Goal: Information Seeking & Learning: Learn about a topic

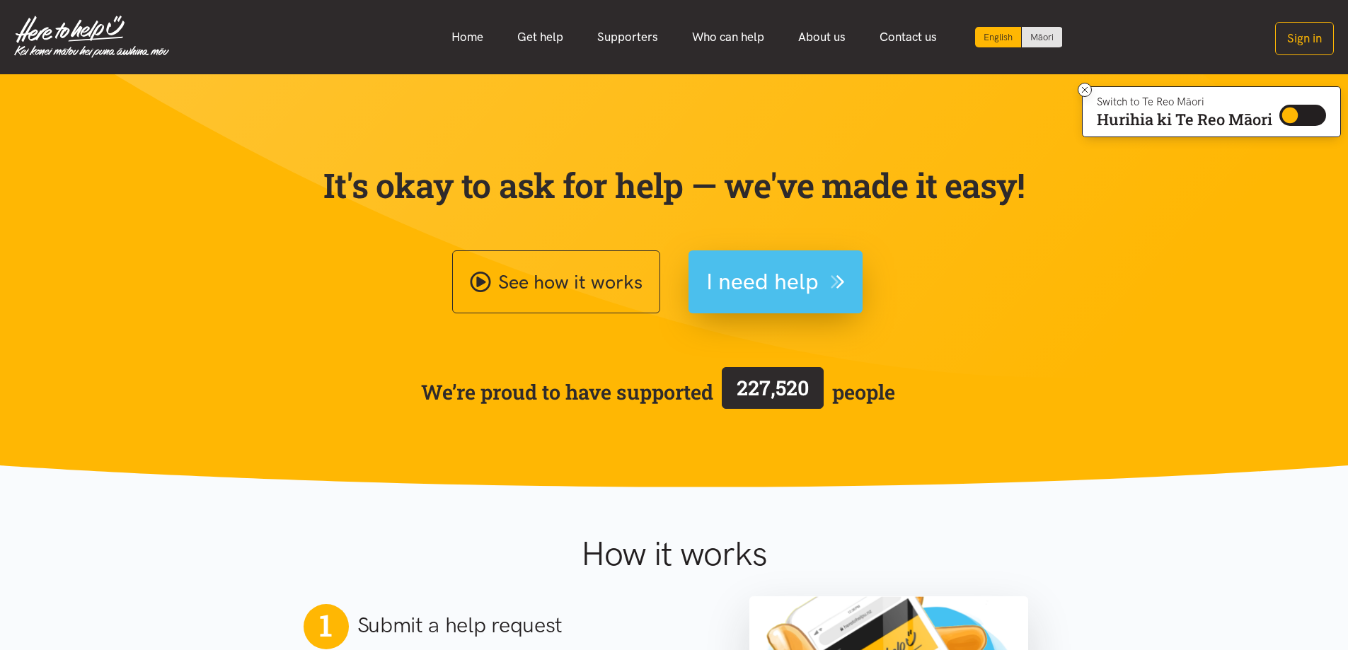
click at [775, 280] on span "I need help" at bounding box center [762, 282] width 113 height 36
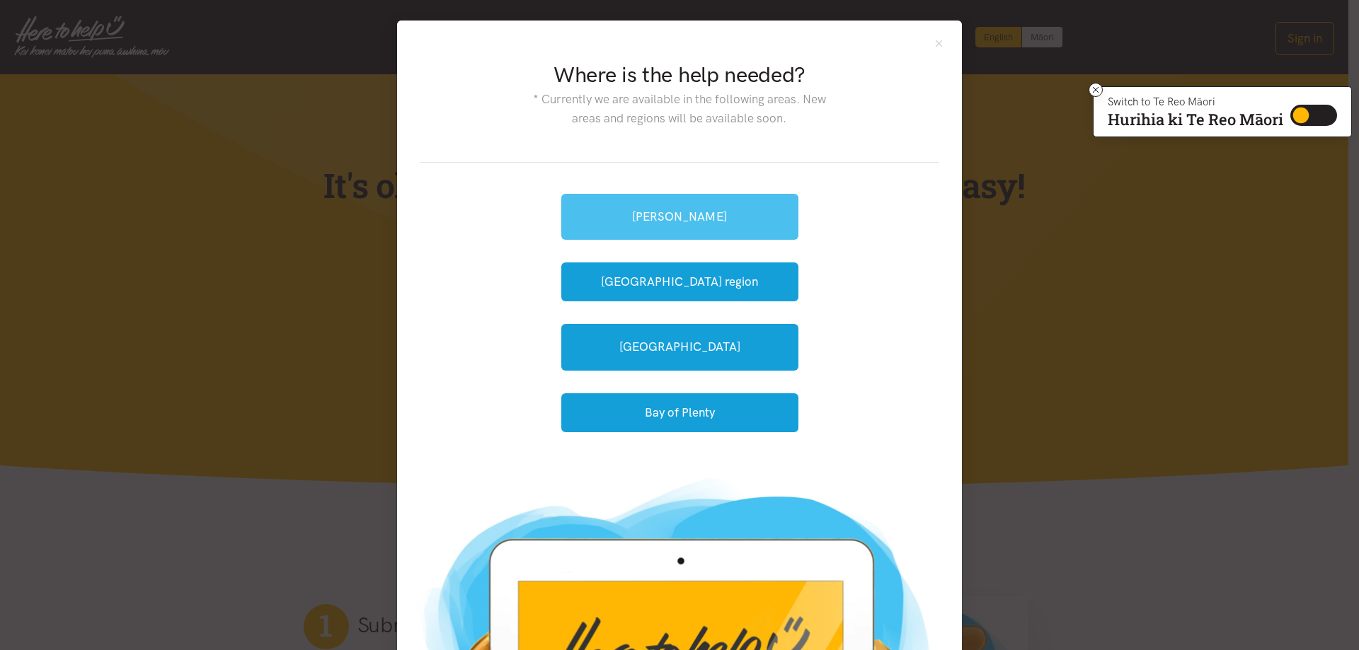
click at [711, 201] on link "[PERSON_NAME]" at bounding box center [679, 217] width 237 height 46
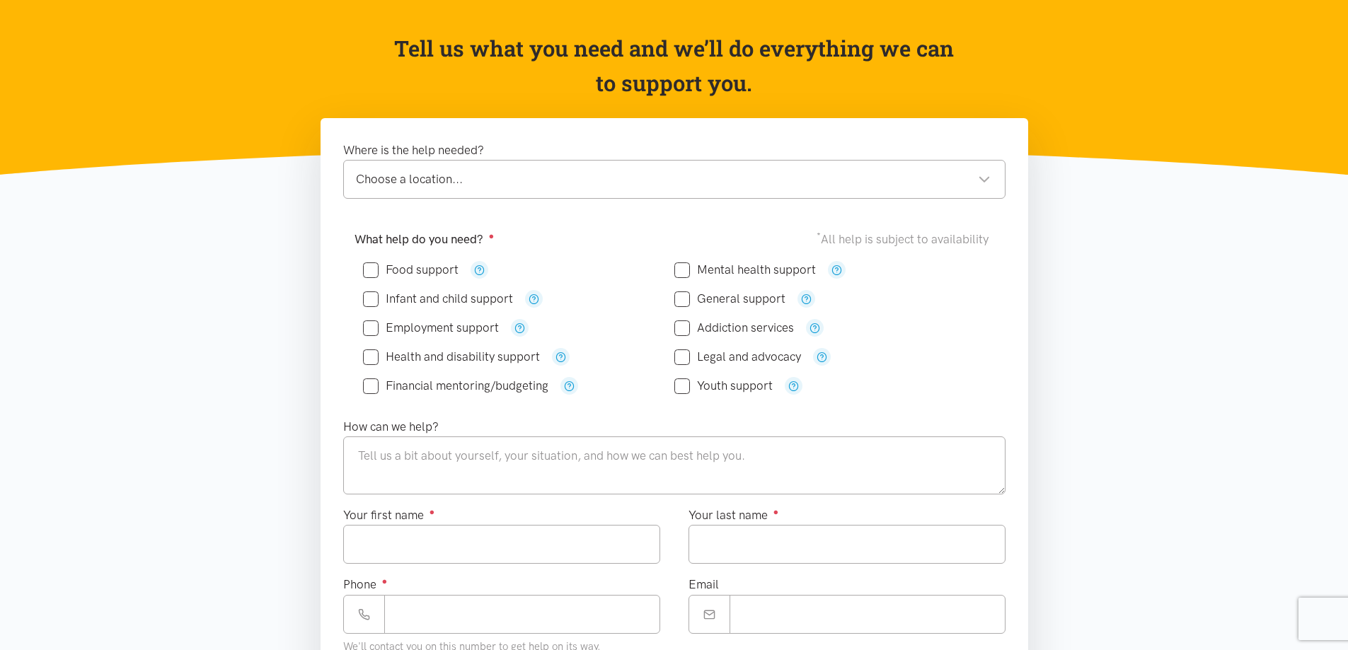
scroll to position [125, 0]
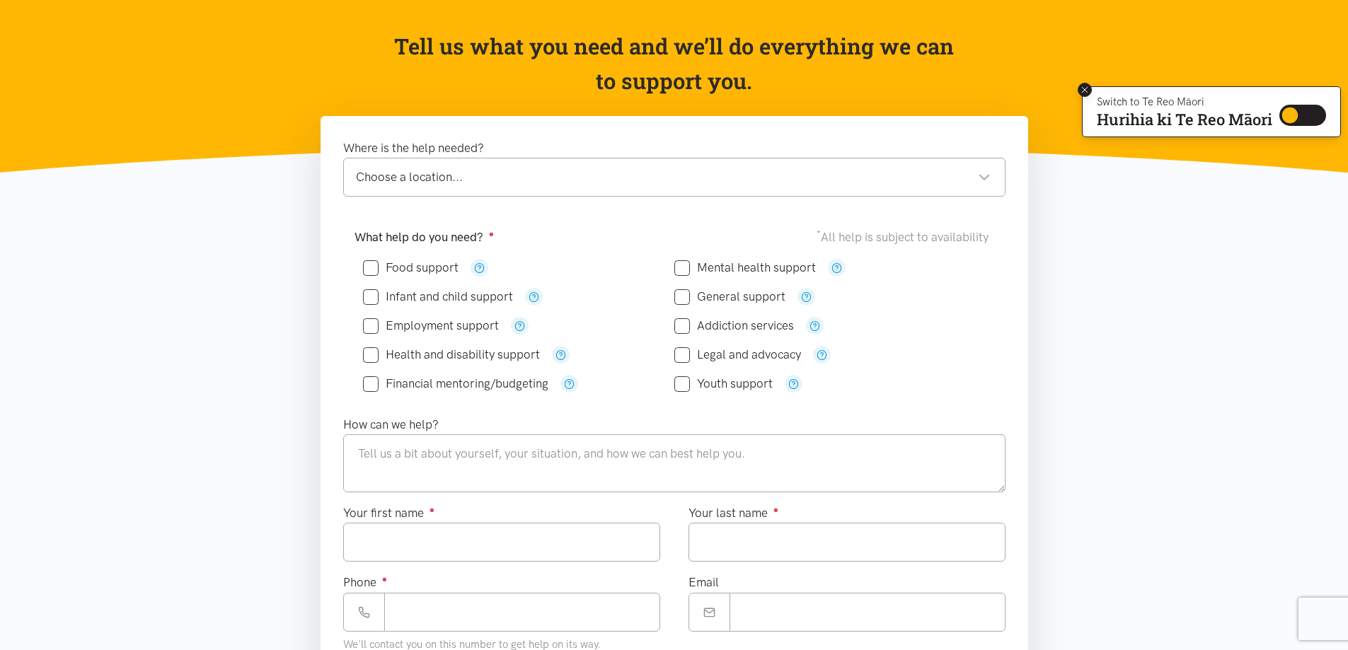
click at [1080, 91] on icon at bounding box center [1085, 90] width 11 height 11
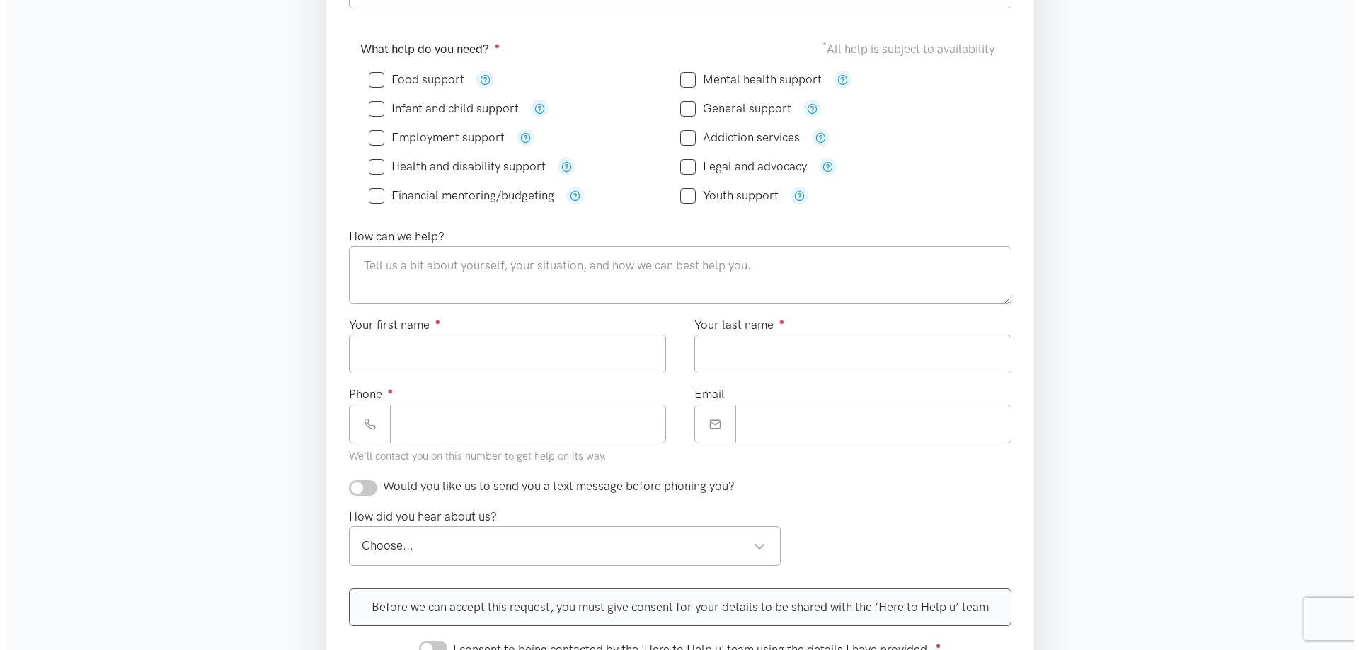
scroll to position [0, 0]
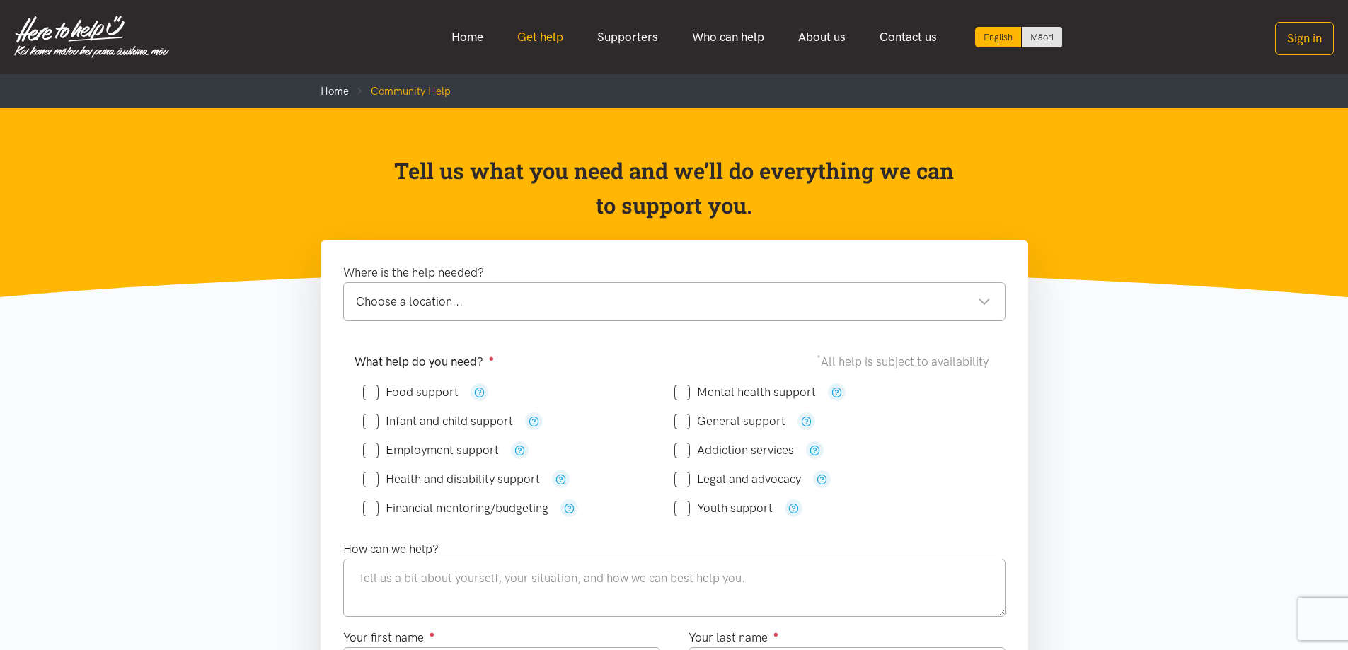
click at [539, 30] on link "Get help" at bounding box center [540, 37] width 80 height 30
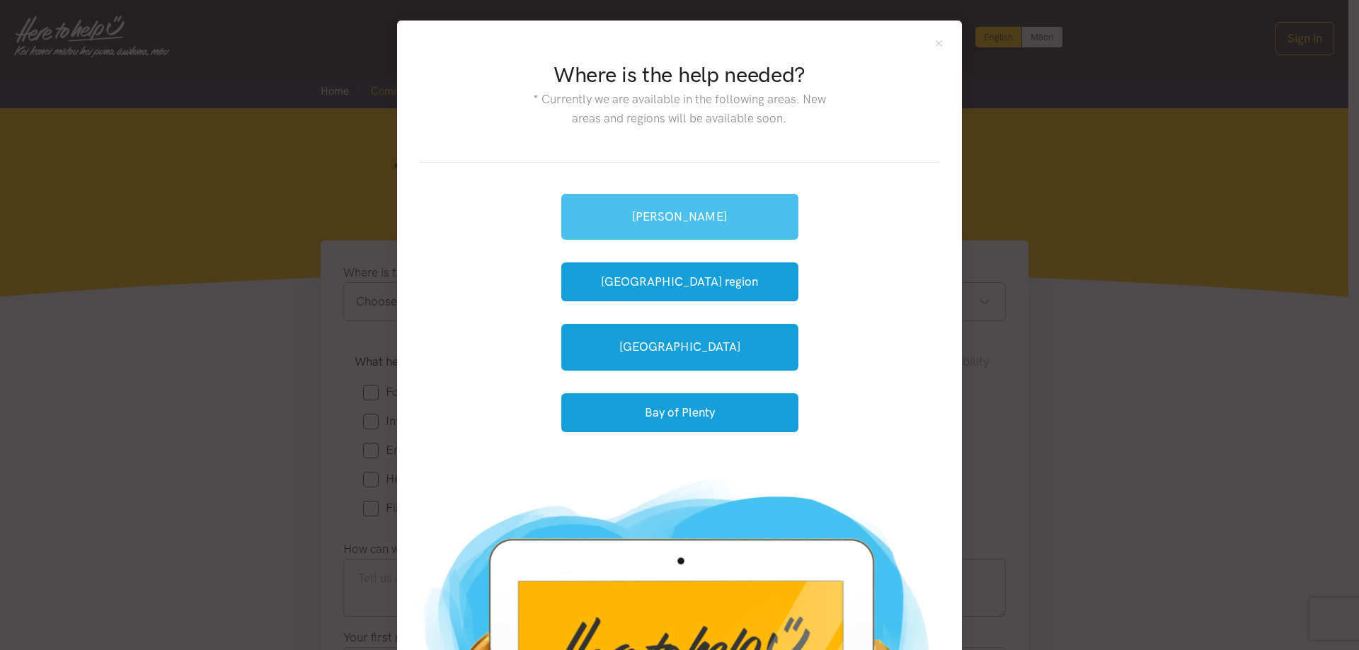
click at [642, 227] on link "[PERSON_NAME]" at bounding box center [679, 217] width 237 height 46
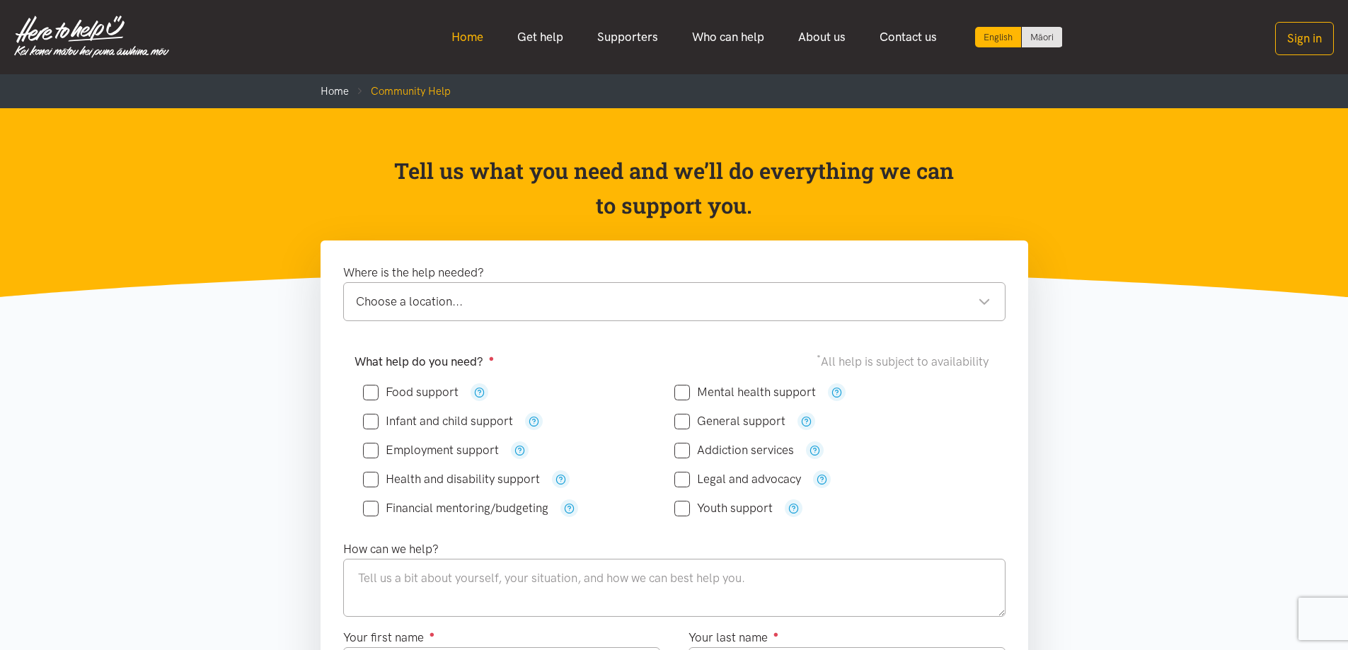
click at [475, 37] on link "Home" at bounding box center [468, 37] width 66 height 30
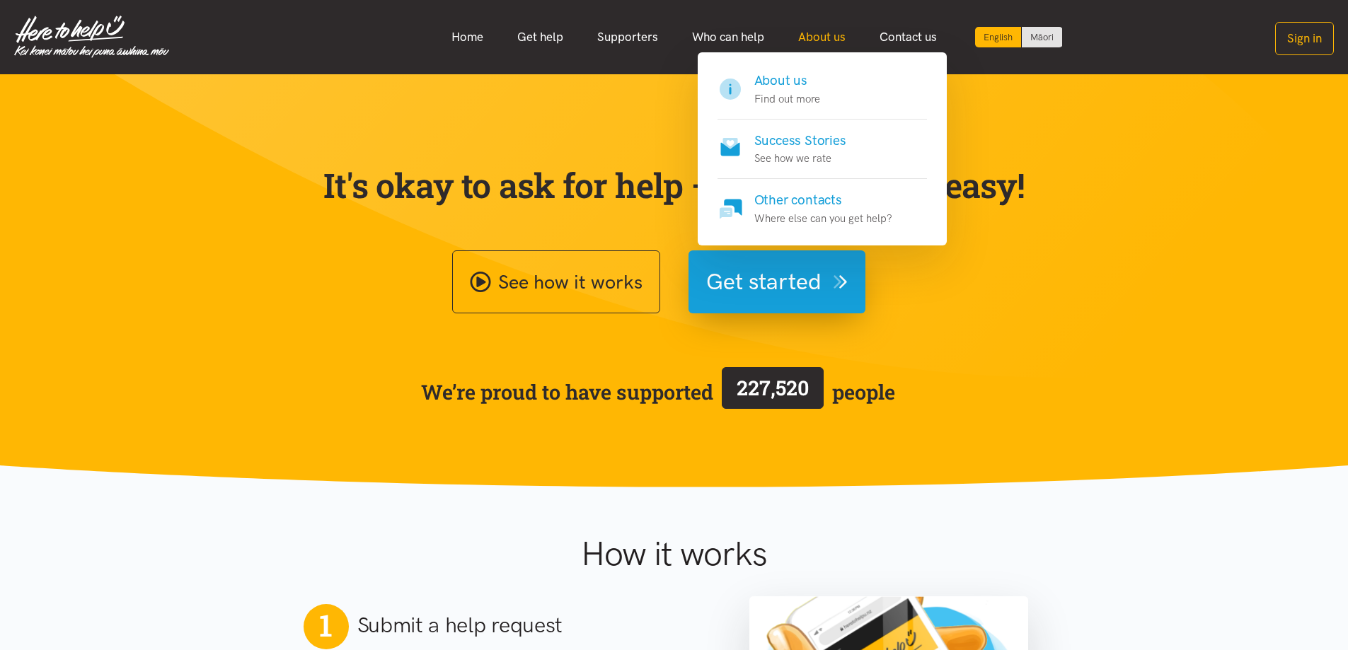
click at [840, 37] on link "About us" at bounding box center [821, 37] width 81 height 30
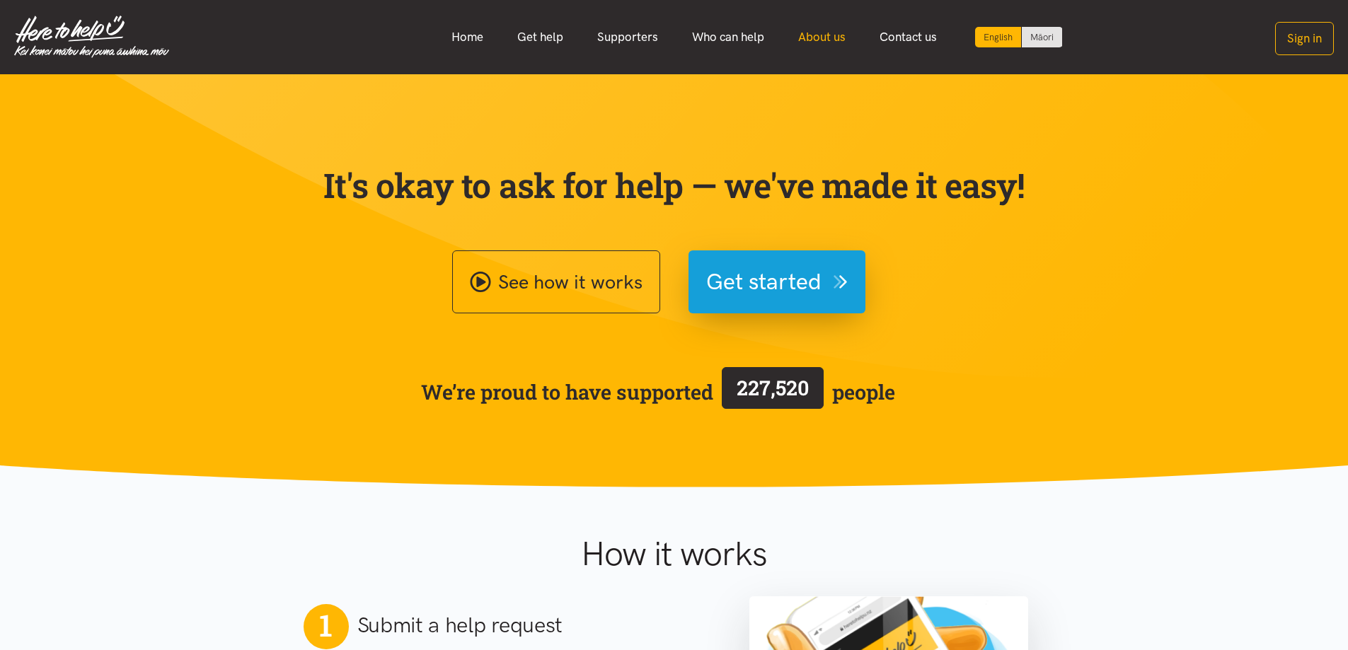
click at [839, 33] on link "About us" at bounding box center [821, 37] width 81 height 30
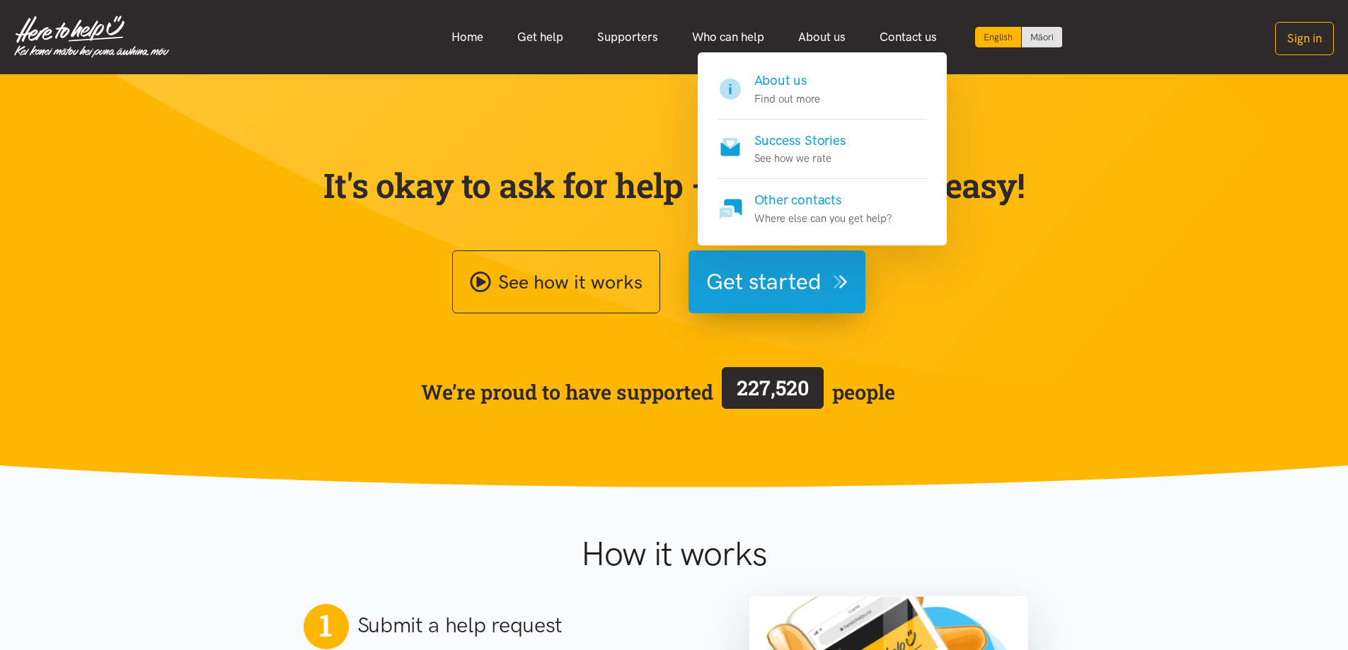
click at [765, 78] on h4 "About us" at bounding box center [788, 81] width 66 height 20
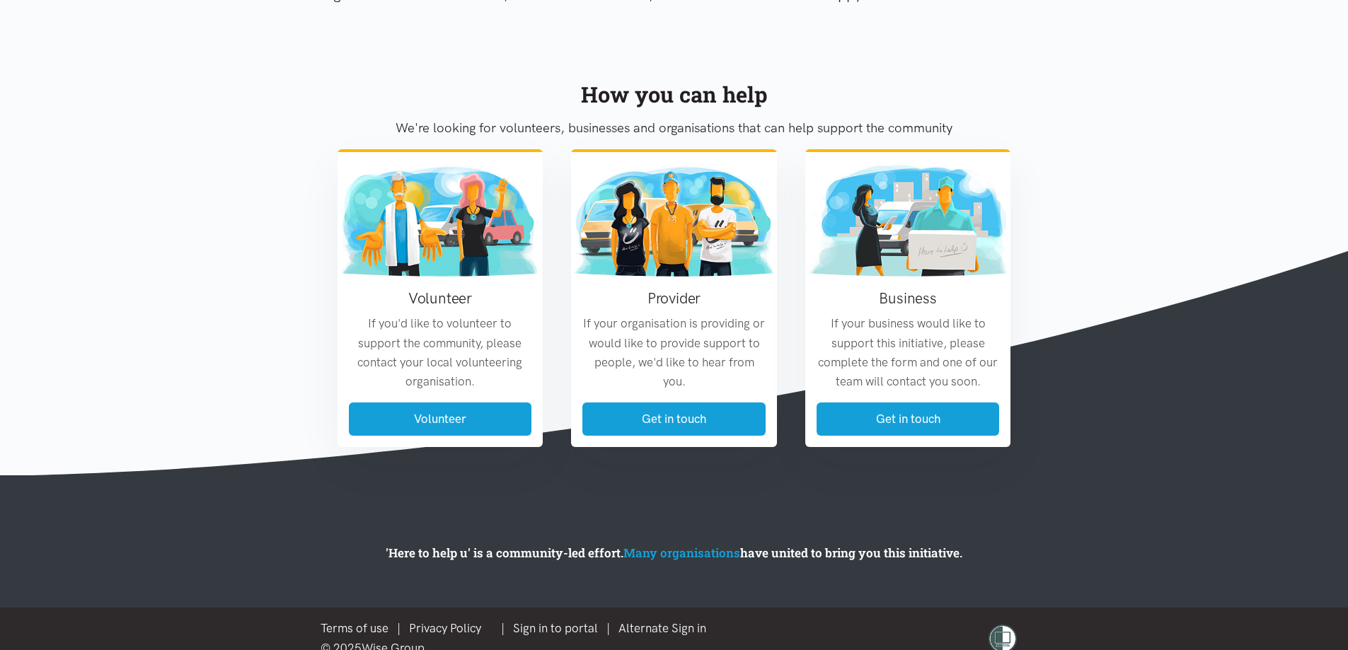
scroll to position [1513, 0]
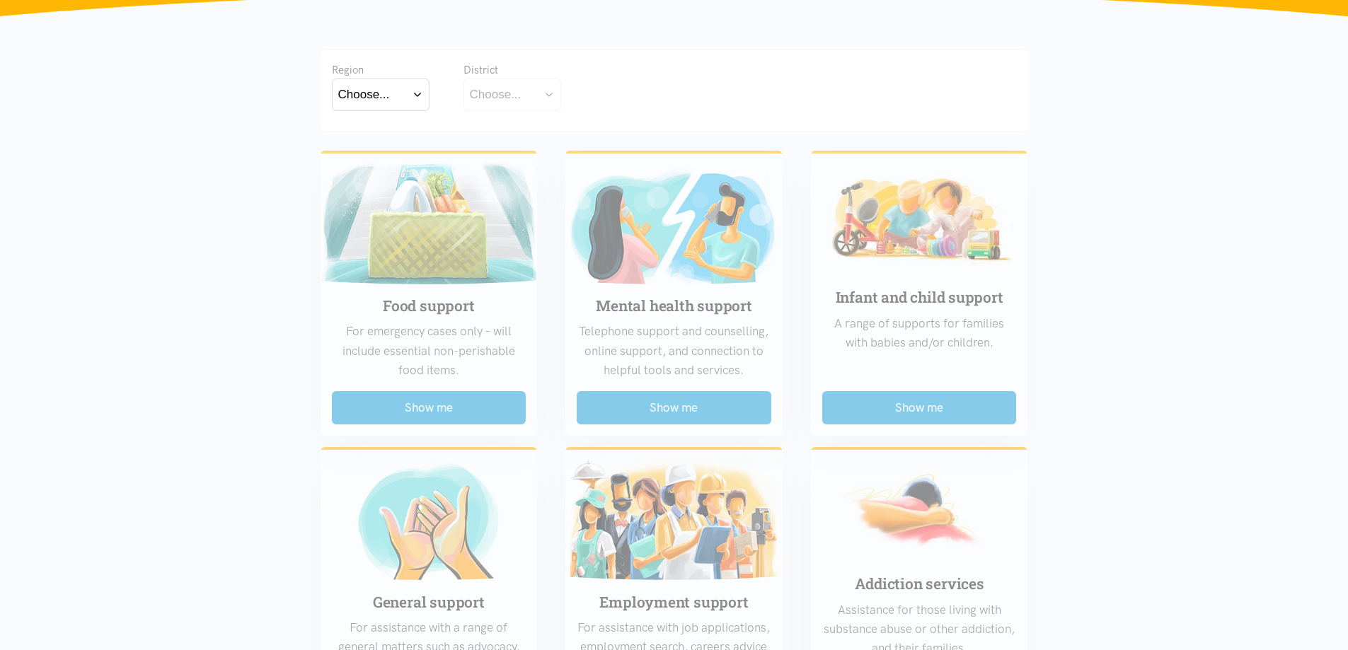
scroll to position [252, 0]
click at [402, 96] on button "Choose..." at bounding box center [381, 94] width 98 height 32
click at [385, 166] on div "Bay of Plenty [GEOGRAPHIC_DATA]" at bounding box center [381, 145] width 98 height 59
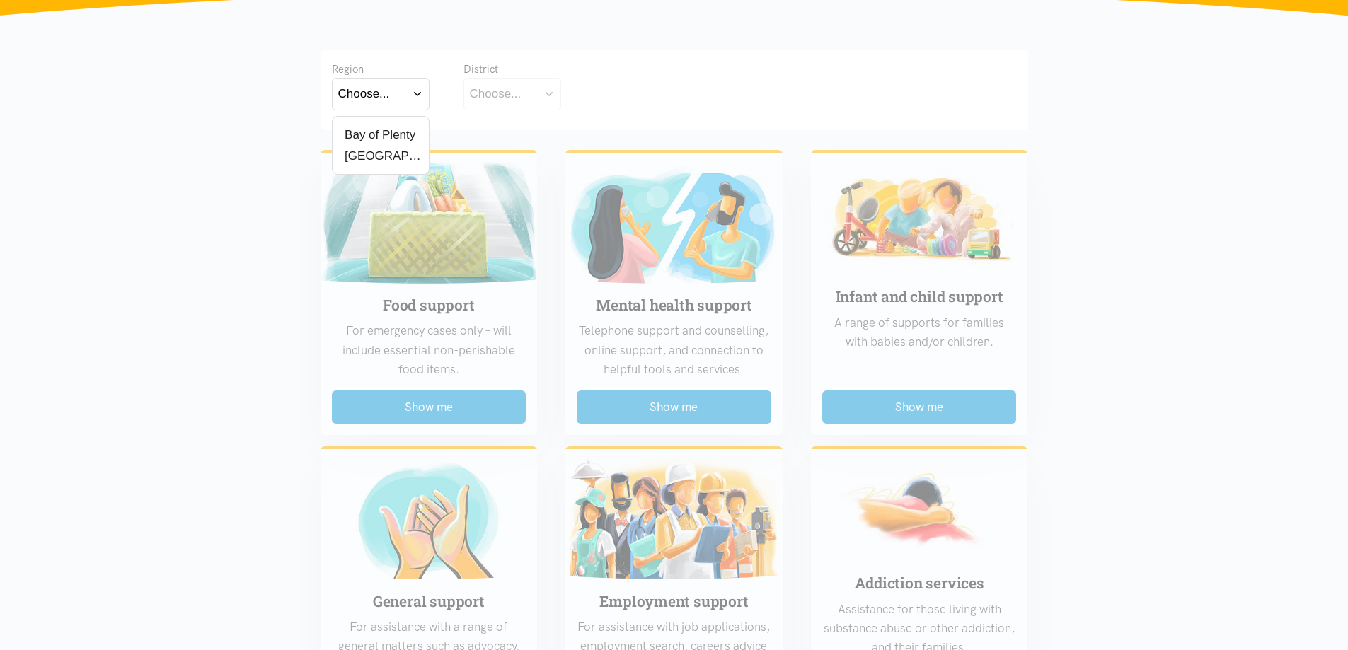
click at [369, 154] on label "[GEOGRAPHIC_DATA]" at bounding box center [380, 156] width 85 height 18
click at [0, 0] on input "[GEOGRAPHIC_DATA]" at bounding box center [0, 0] width 0 height 0
click at [529, 118] on div "Region [GEOGRAPHIC_DATA] Bay of [GEOGRAPHIC_DATA] [GEOGRAPHIC_DATA] District Ch…" at bounding box center [675, 90] width 708 height 81
click at [532, 101] on button "Choose..." at bounding box center [535, 94] width 142 height 32
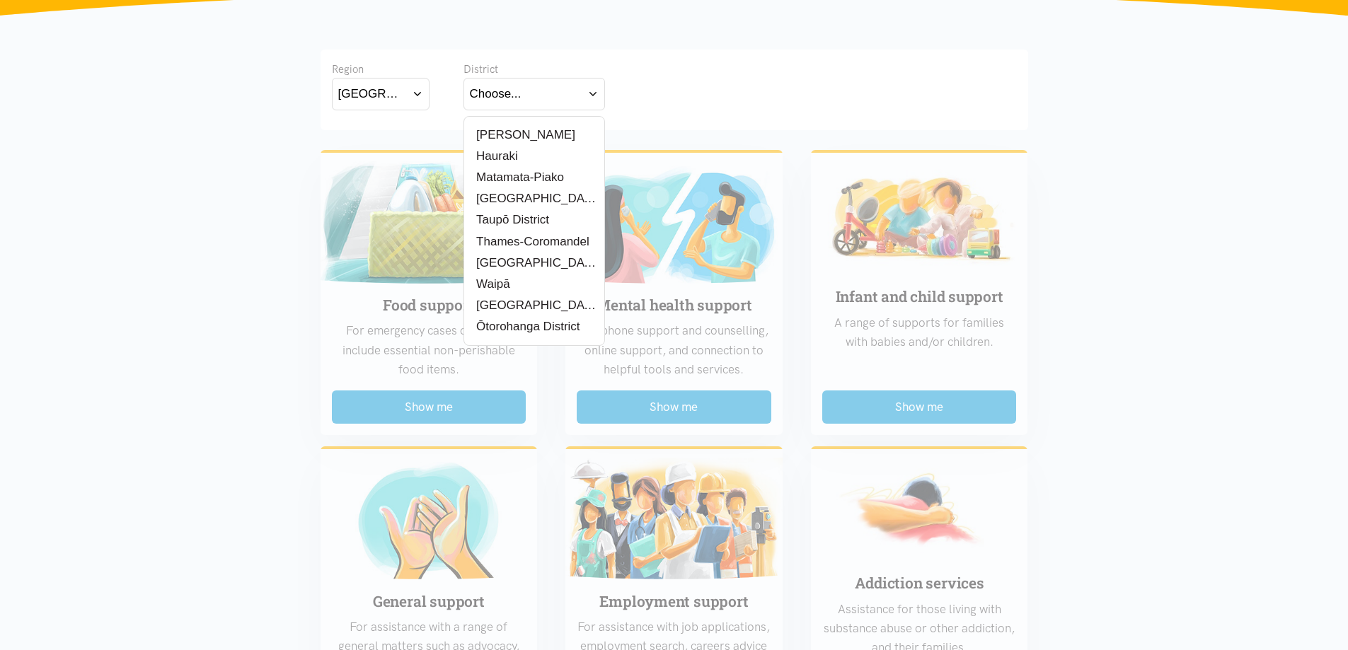
click at [521, 140] on label "[PERSON_NAME]" at bounding box center [522, 135] width 105 height 18
click at [0, 0] on input "[PERSON_NAME]" at bounding box center [0, 0] width 0 height 0
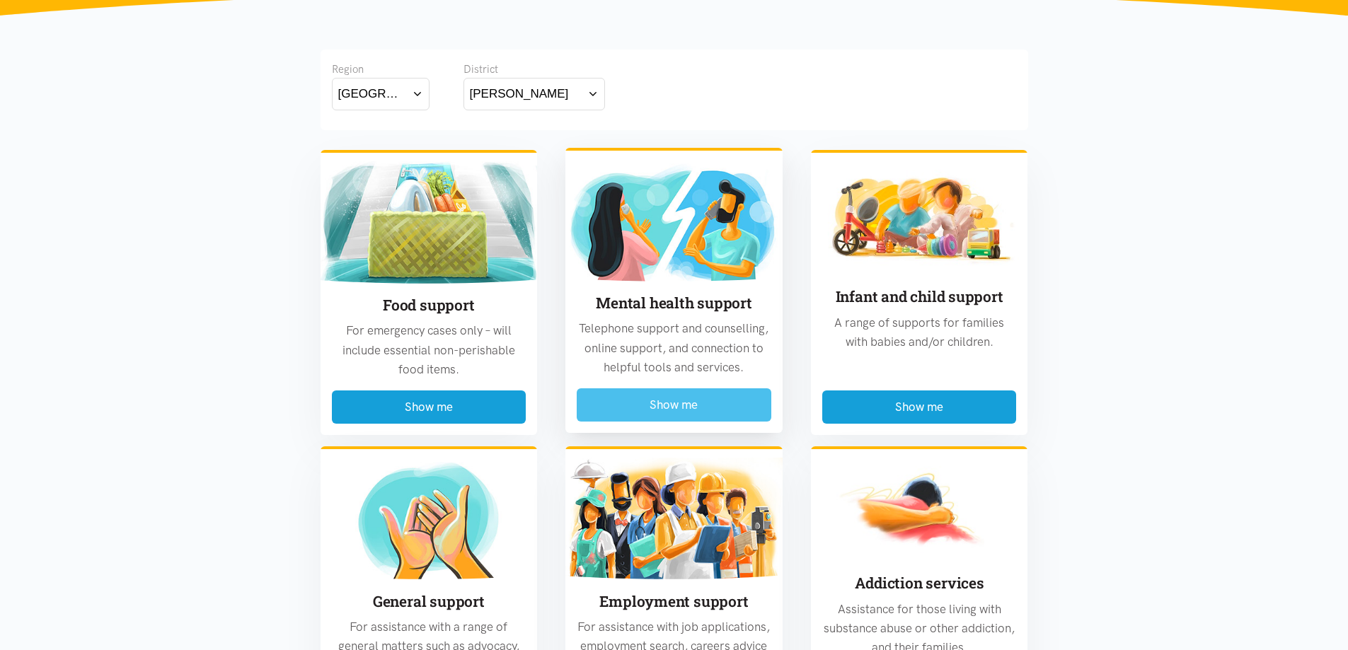
click at [696, 408] on button "Show me" at bounding box center [674, 405] width 195 height 33
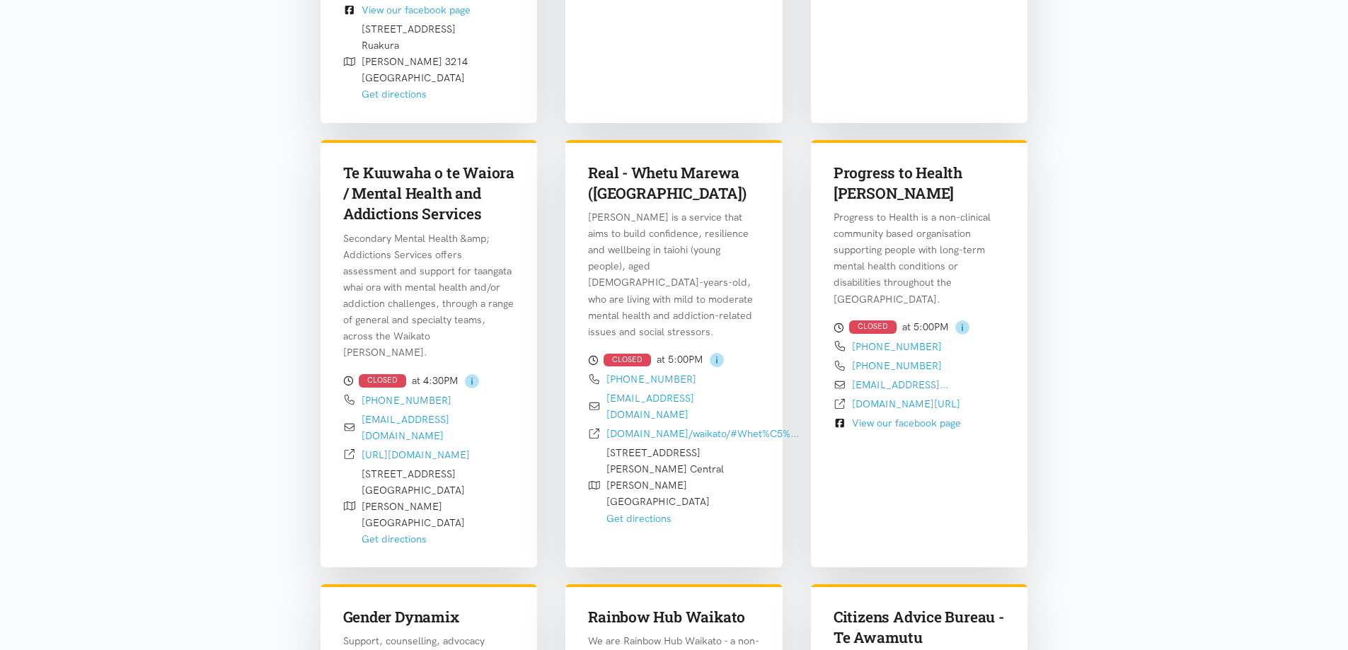
scroll to position [876, 0]
drag, startPoint x: 346, startPoint y: 127, endPoint x: 479, endPoint y: 164, distance: 138.1
click at [479, 164] on h3 "Te Kuuwaha o te Waiora / Mental Health and Addictions Services" at bounding box center [429, 193] width 172 height 62
click at [459, 448] on link "[URL][DOMAIN_NAME]" at bounding box center [416, 454] width 108 height 13
click at [520, 166] on div "Te Kuuwaha o te Waiora / Mental Health and Addictions Services Secondary Mental…" at bounding box center [429, 344] width 217 height 411
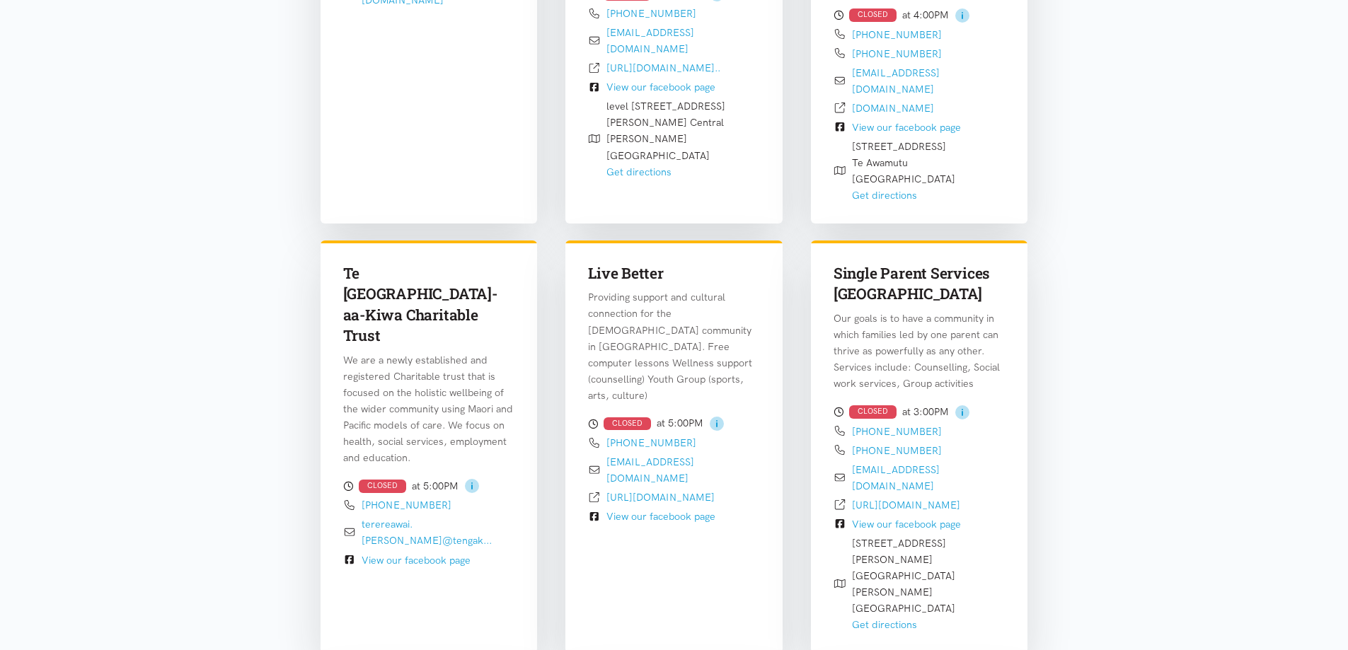
scroll to position [1651, 0]
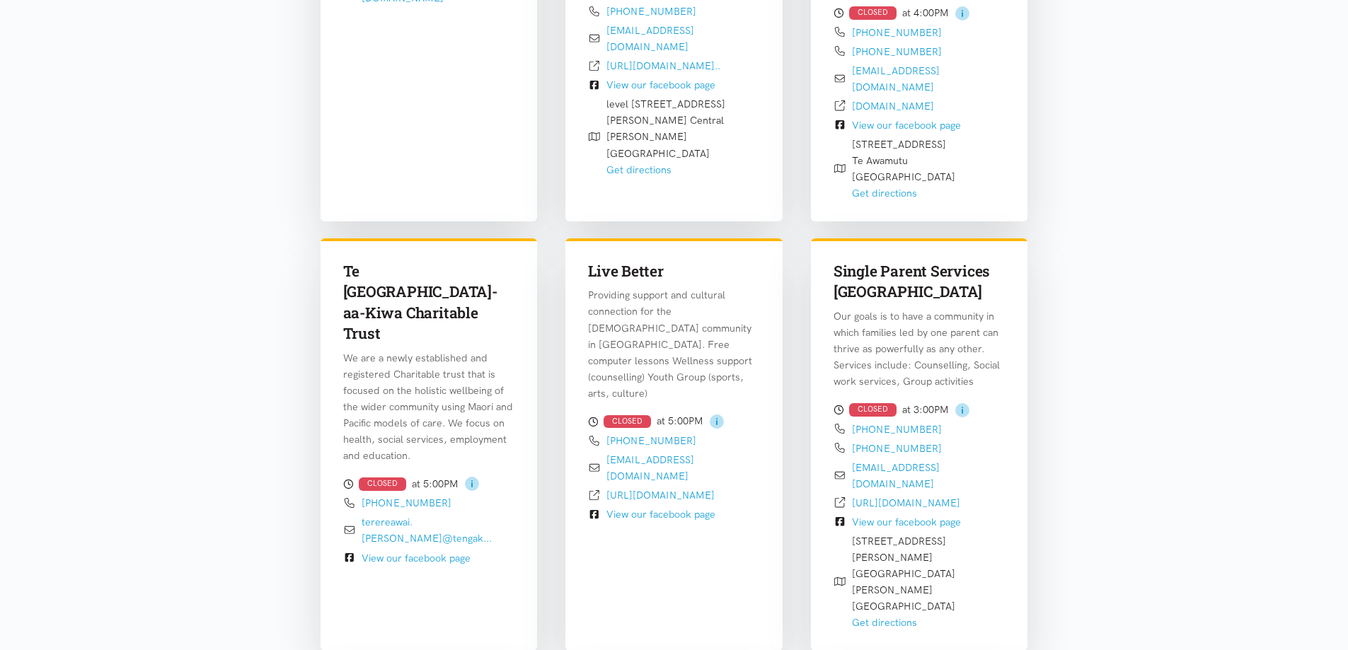
drag, startPoint x: 338, startPoint y: 163, endPoint x: 465, endPoint y: 185, distance: 129.4
click at [465, 239] on div "Te [GEOGRAPHIC_DATA]-aa-Kiwa Charitable Trust We are a newly established and re…" at bounding box center [429, 404] width 217 height 331
copy h3 "Te [GEOGRAPHIC_DATA]-aa-Kiwa Charitable Trust"
click at [398, 552] on link "View our facebook page" at bounding box center [416, 558] width 109 height 13
click at [687, 287] on p "Providing support and cultural connection for the [DEMOGRAPHIC_DATA] community …" at bounding box center [674, 344] width 172 height 114
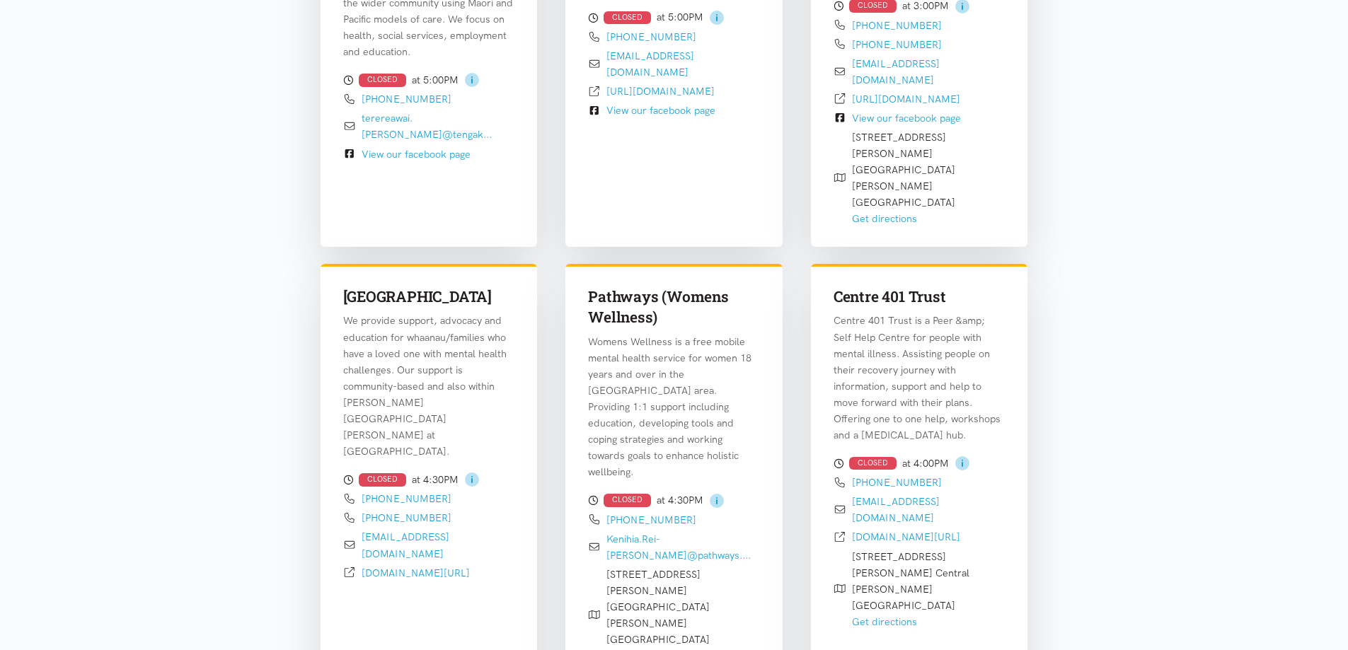
scroll to position [2058, 0]
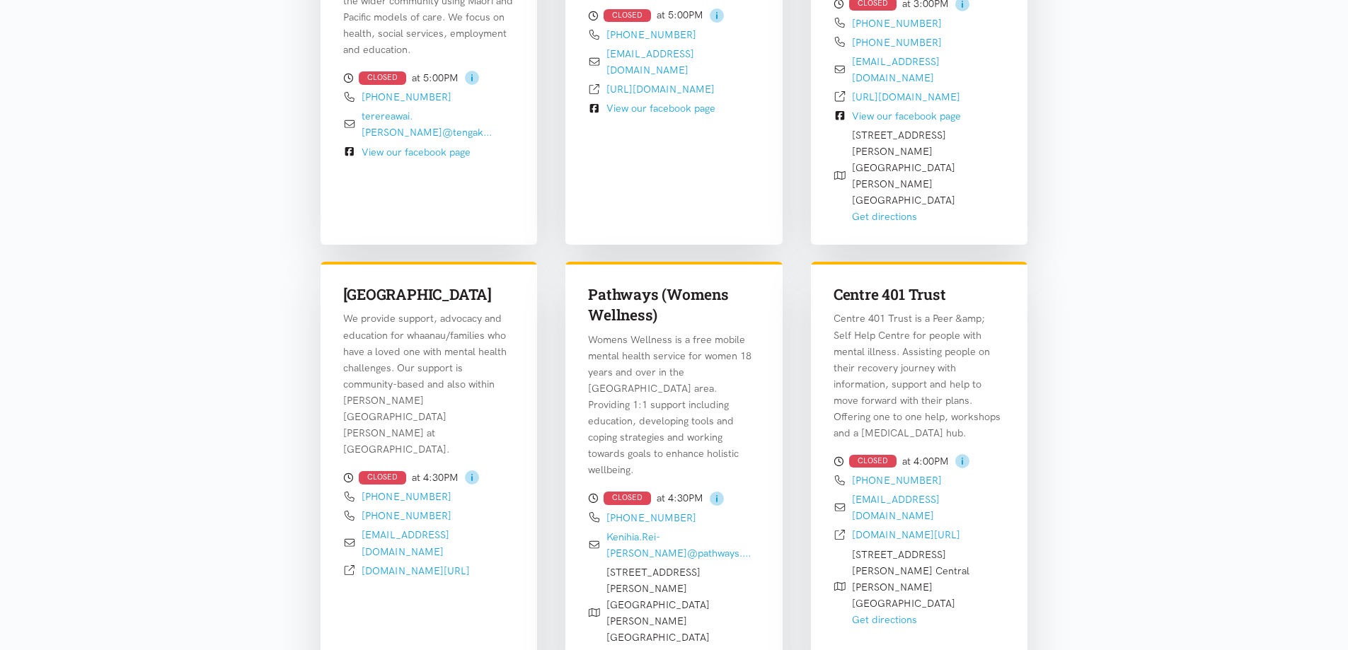
drag, startPoint x: 587, startPoint y: 153, endPoint x: 666, endPoint y: 191, distance: 87.4
click at [666, 262] on div "Pathways (Womens Wellness) Womens Wellness is a free mobile mental health servi…" at bounding box center [674, 463] width 217 height 403
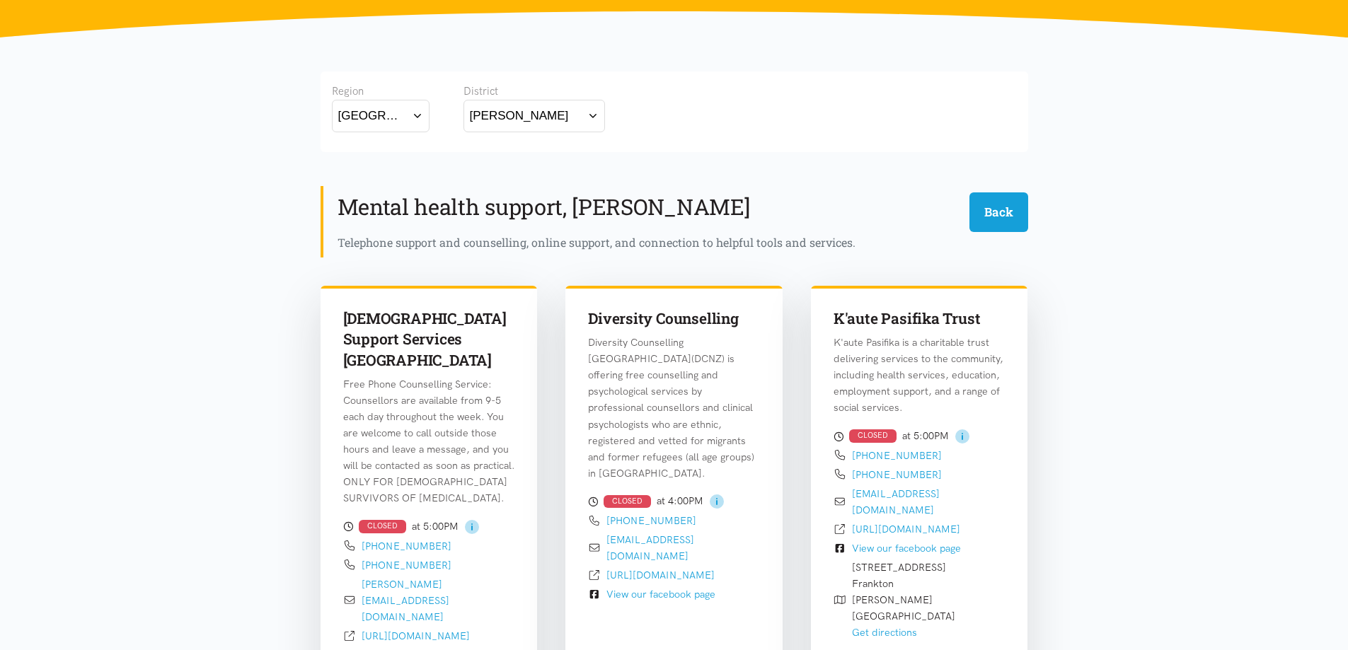
scroll to position [236, 0]
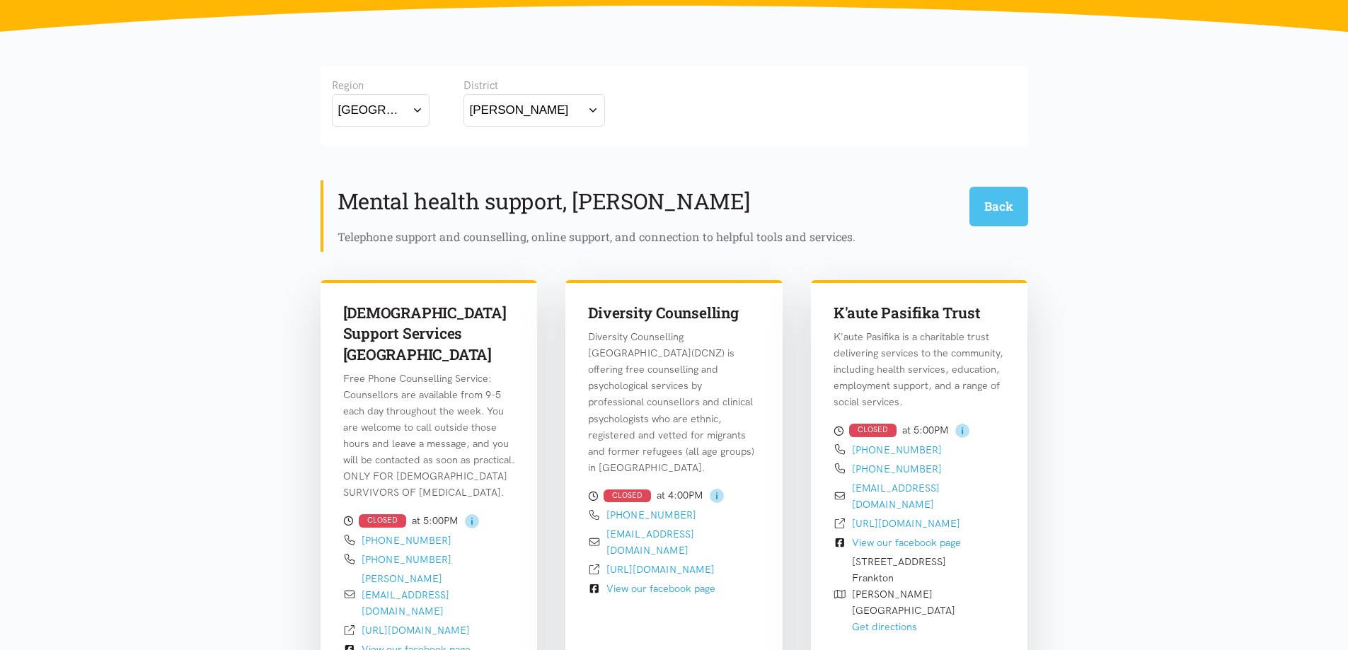
click at [1010, 197] on button "Back" at bounding box center [999, 206] width 59 height 39
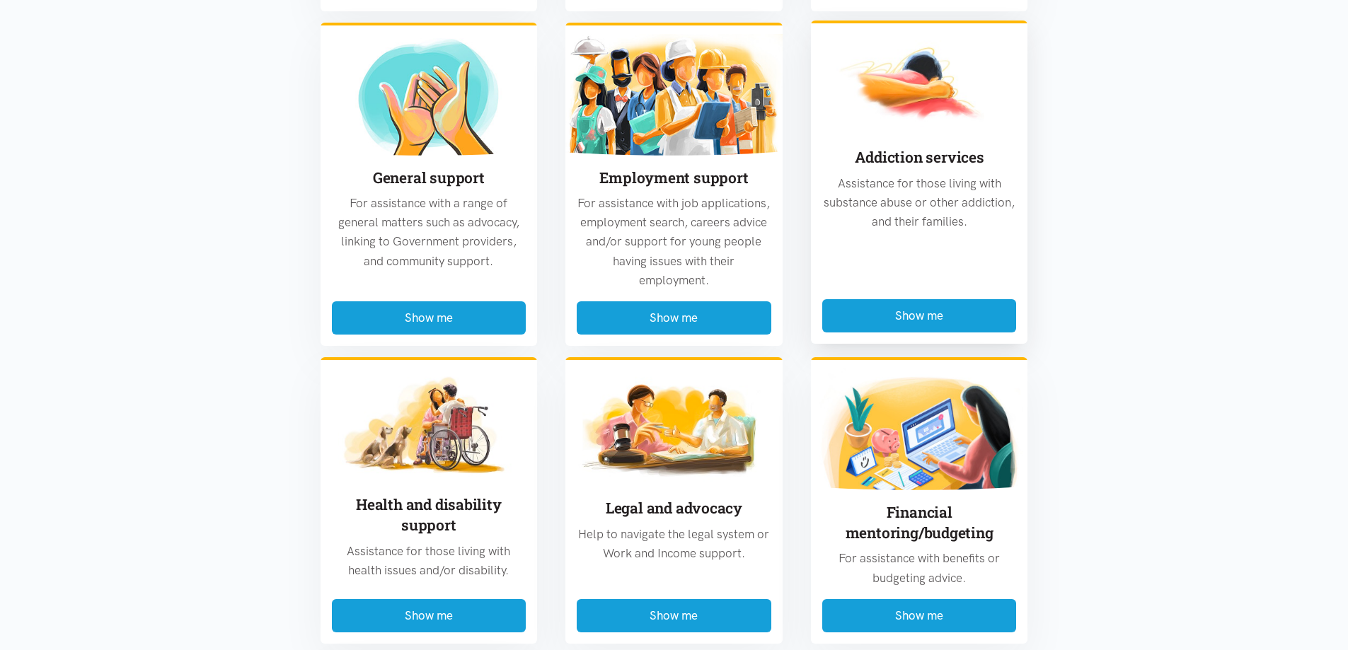
scroll to position [671, 0]
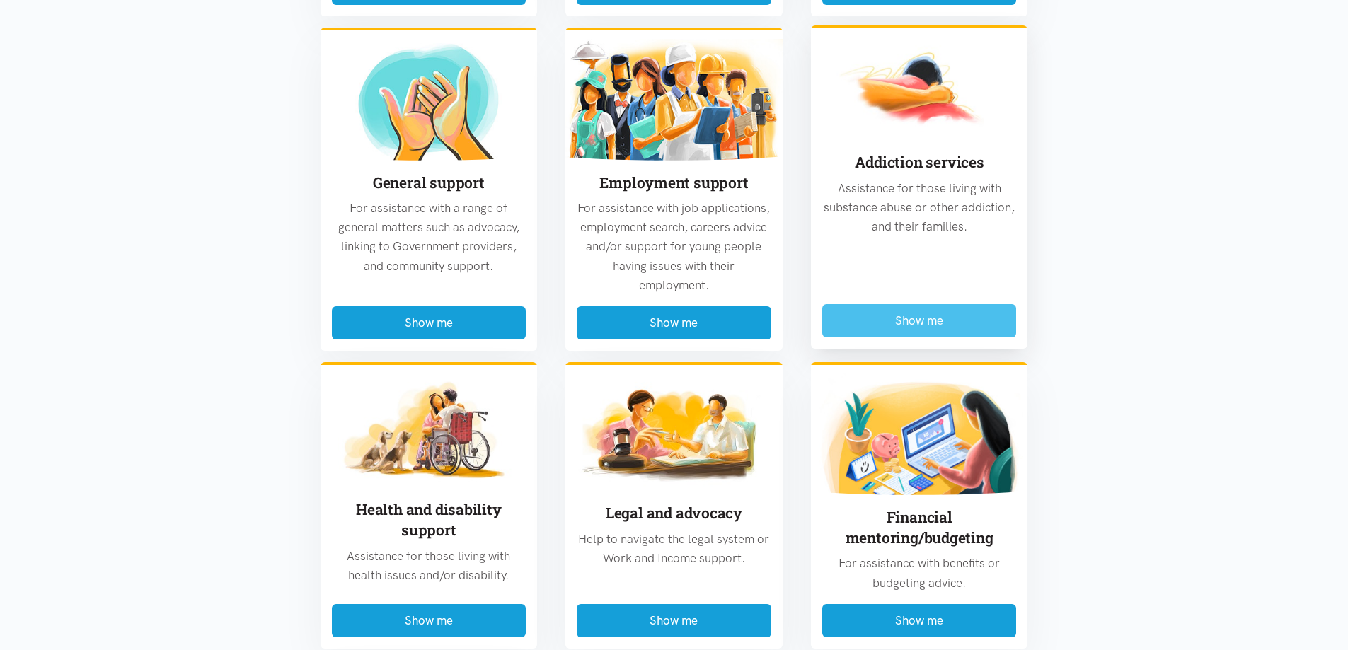
click at [915, 319] on button "Show me" at bounding box center [919, 320] width 195 height 33
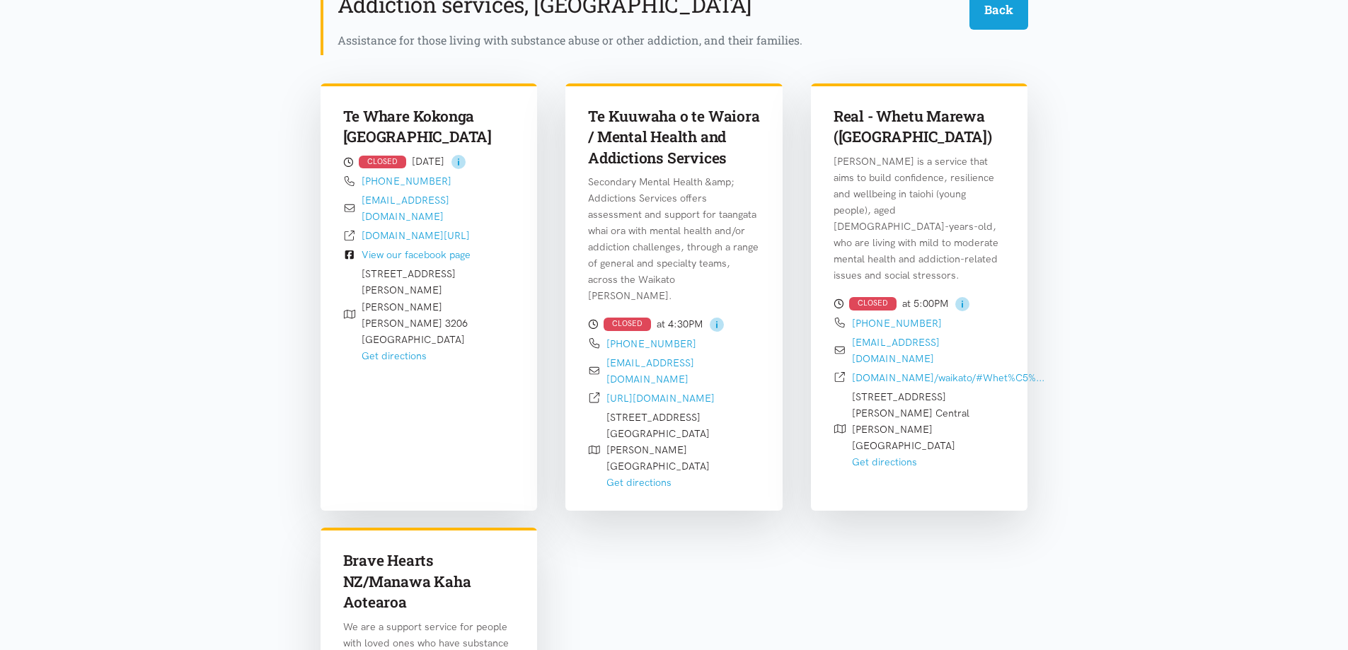
scroll to position [433, 0]
drag, startPoint x: 587, startPoint y: 111, endPoint x: 682, endPoint y: 150, distance: 103.2
click at [682, 150] on div "Te Kuuwaha o te Waiora / Mental Health and Addictions Services Secondary Mental…" at bounding box center [674, 288] width 217 height 411
click at [667, 391] on link "[URL][DOMAIN_NAME]" at bounding box center [661, 397] width 108 height 13
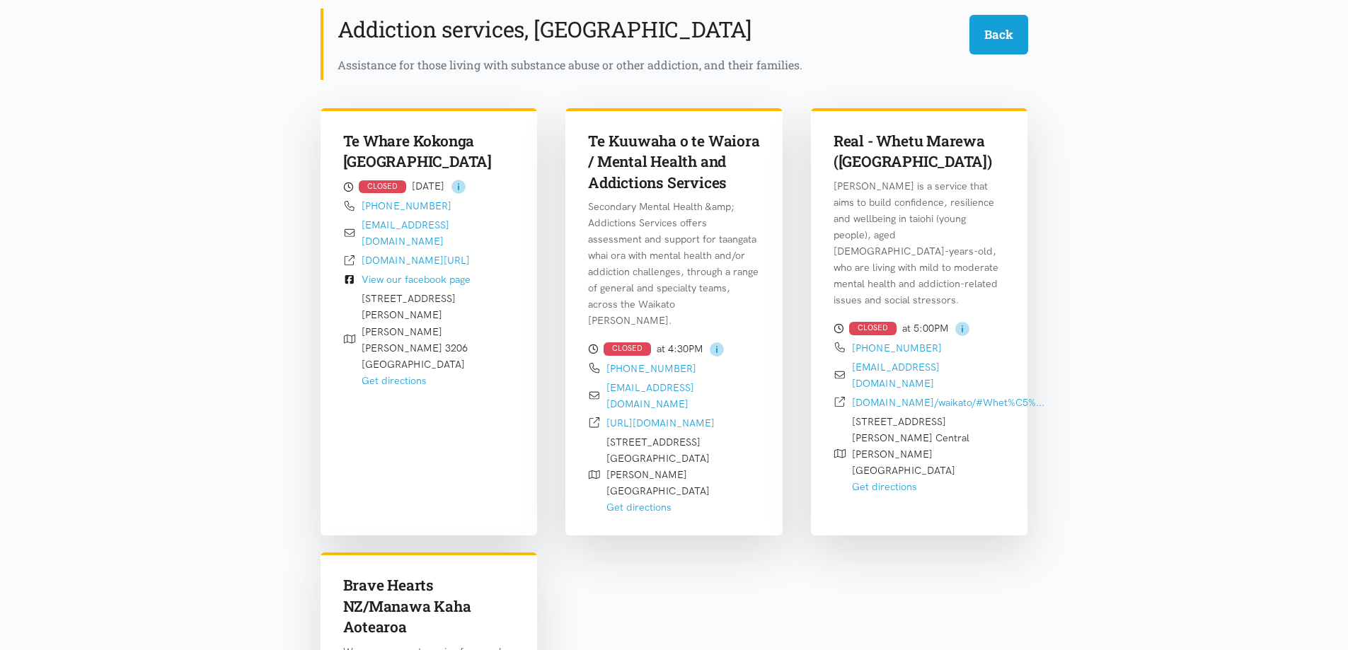
scroll to position [409, 0]
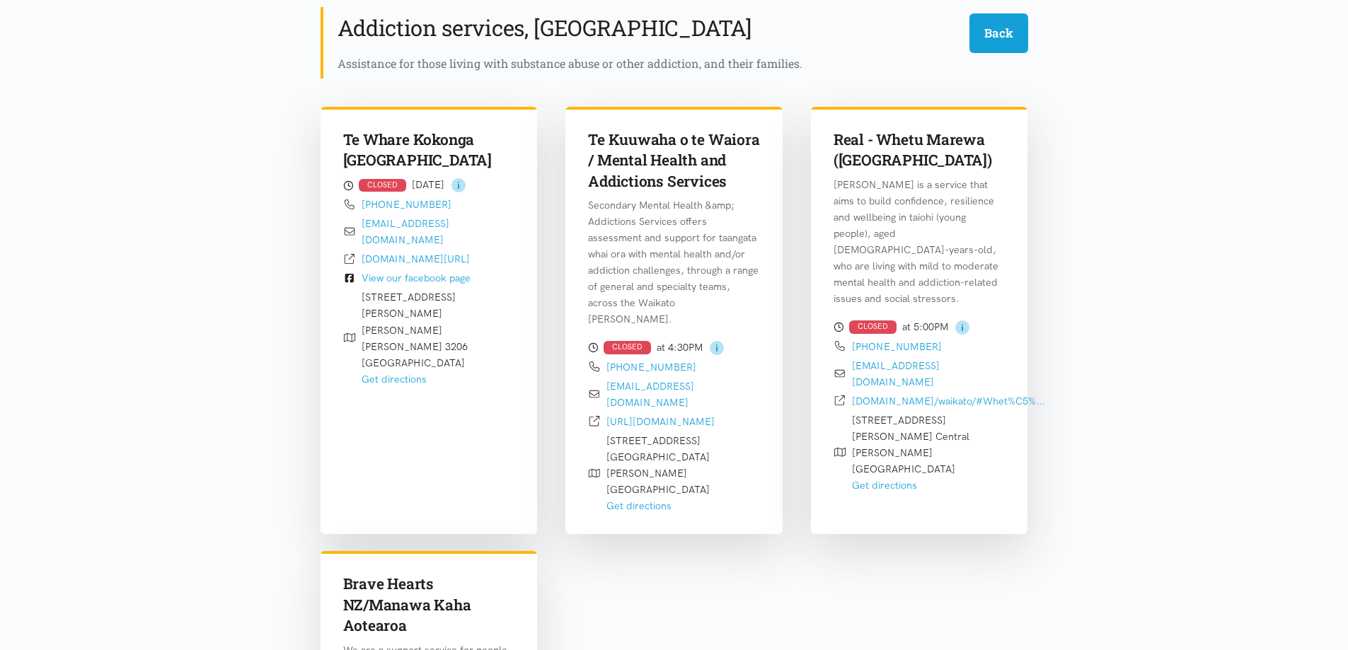
click at [907, 166] on h3 "Real - Whetu Marewa ([GEOGRAPHIC_DATA])" at bounding box center [920, 151] width 172 height 42
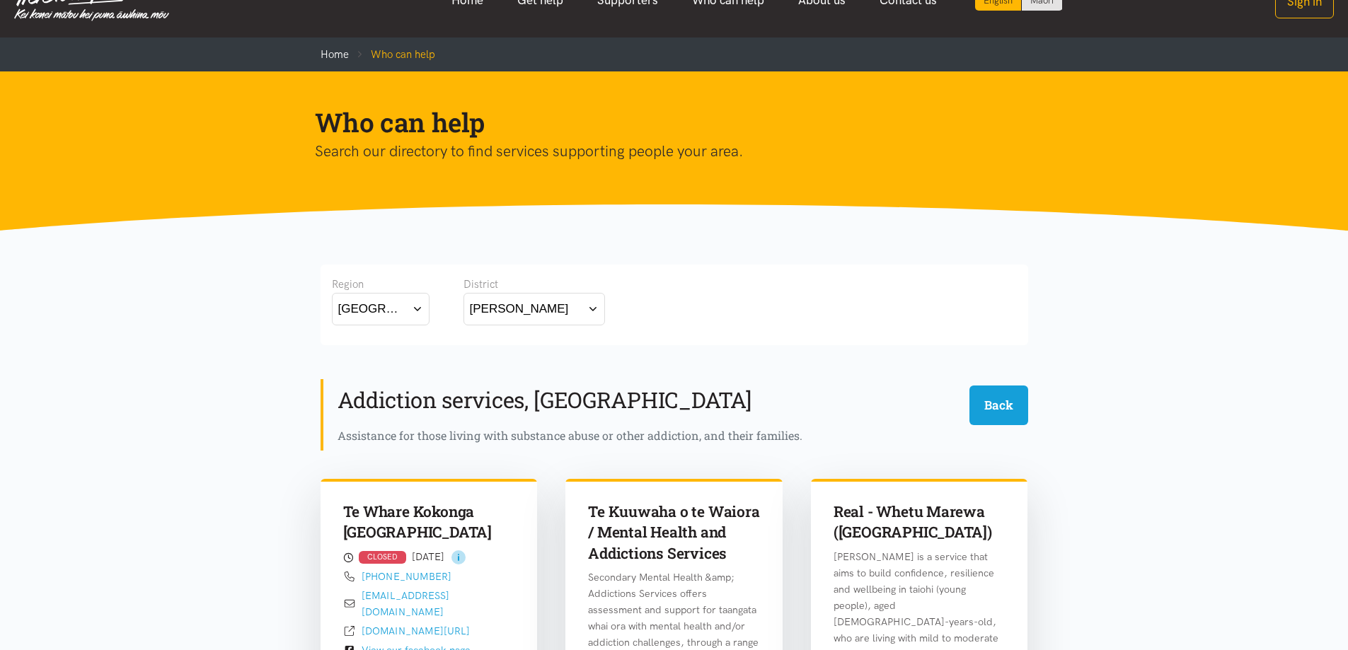
scroll to position [0, 0]
